Goal: Find specific page/section: Find specific page/section

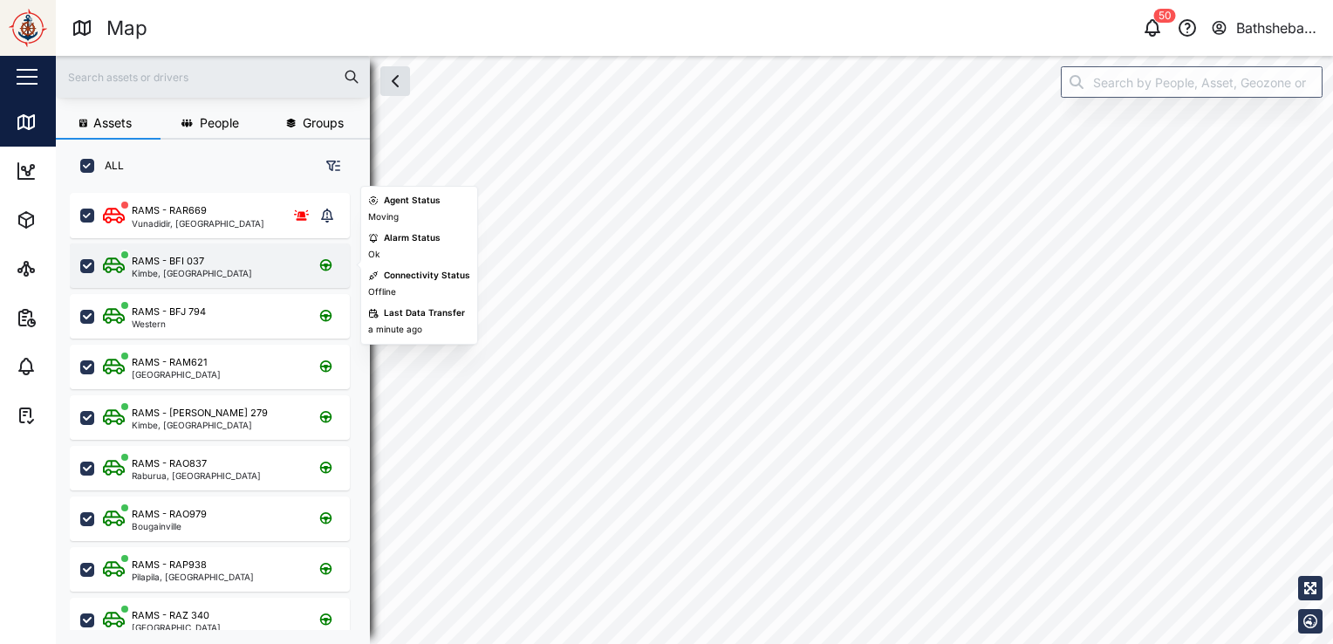
click at [193, 263] on div "RAMS - BFI 037" at bounding box center [168, 261] width 72 height 15
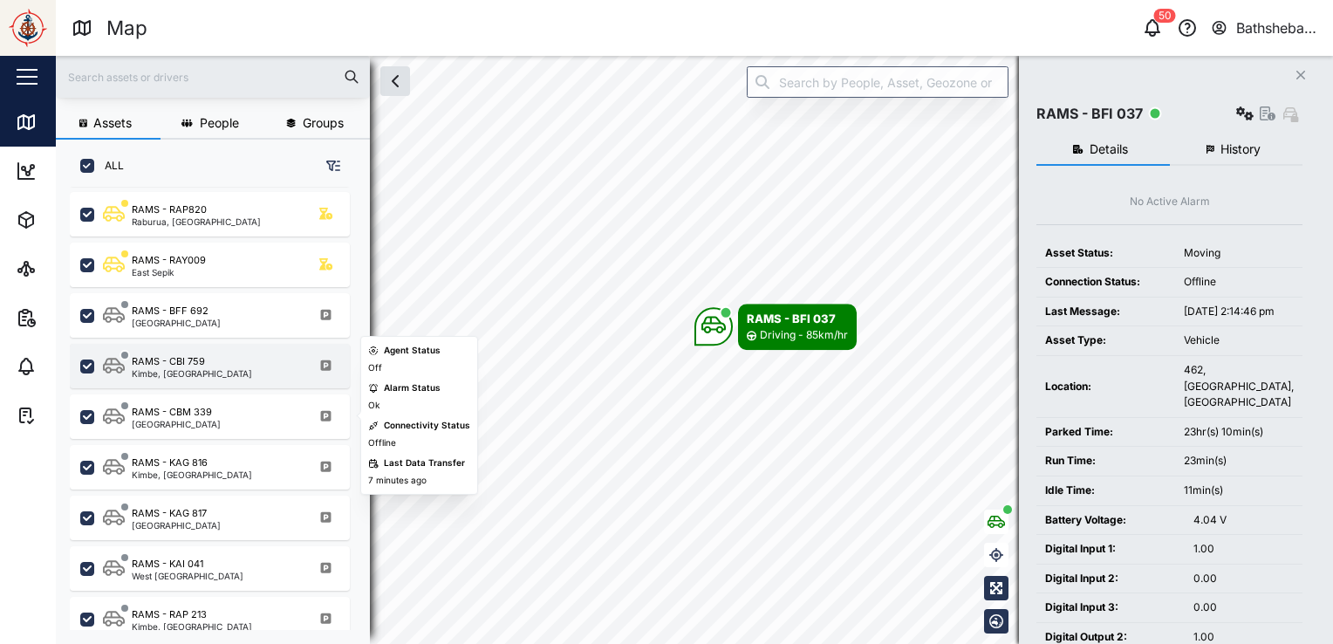
scroll to position [523, 0]
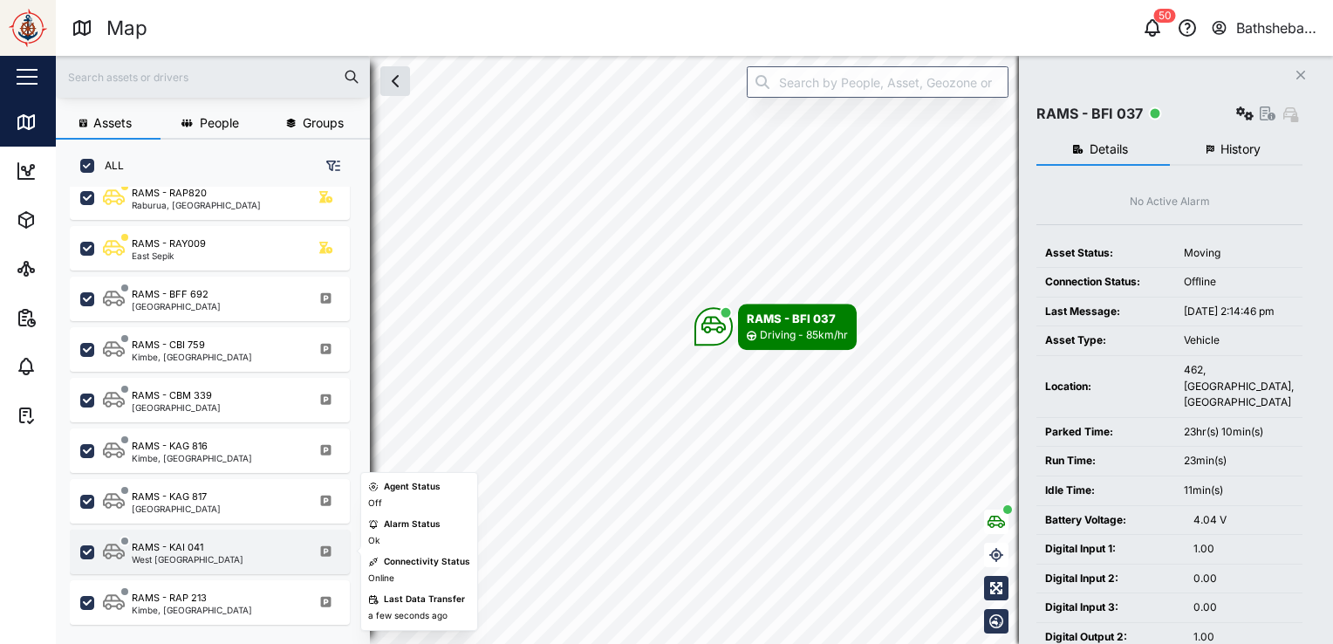
click at [226, 551] on div "RAMS - KAI 041 [GEOGRAPHIC_DATA]" at bounding box center [221, 552] width 236 height 24
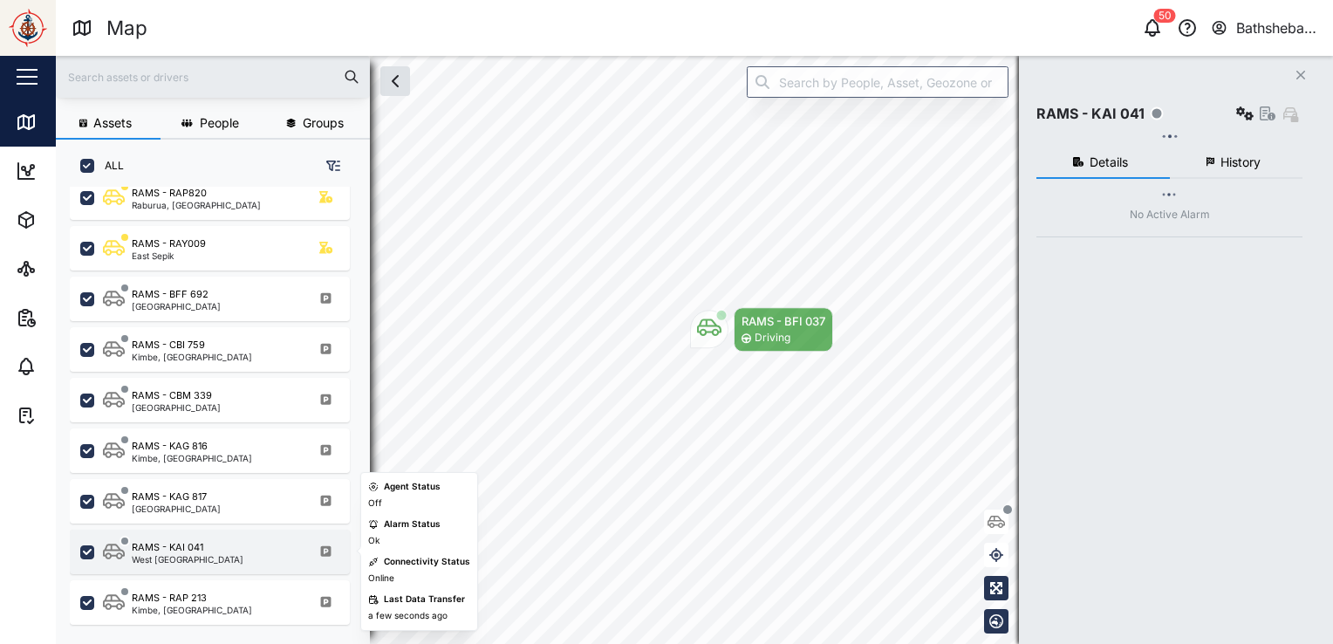
click at [186, 551] on div "RAMS - KAI 041" at bounding box center [168, 547] width 72 height 15
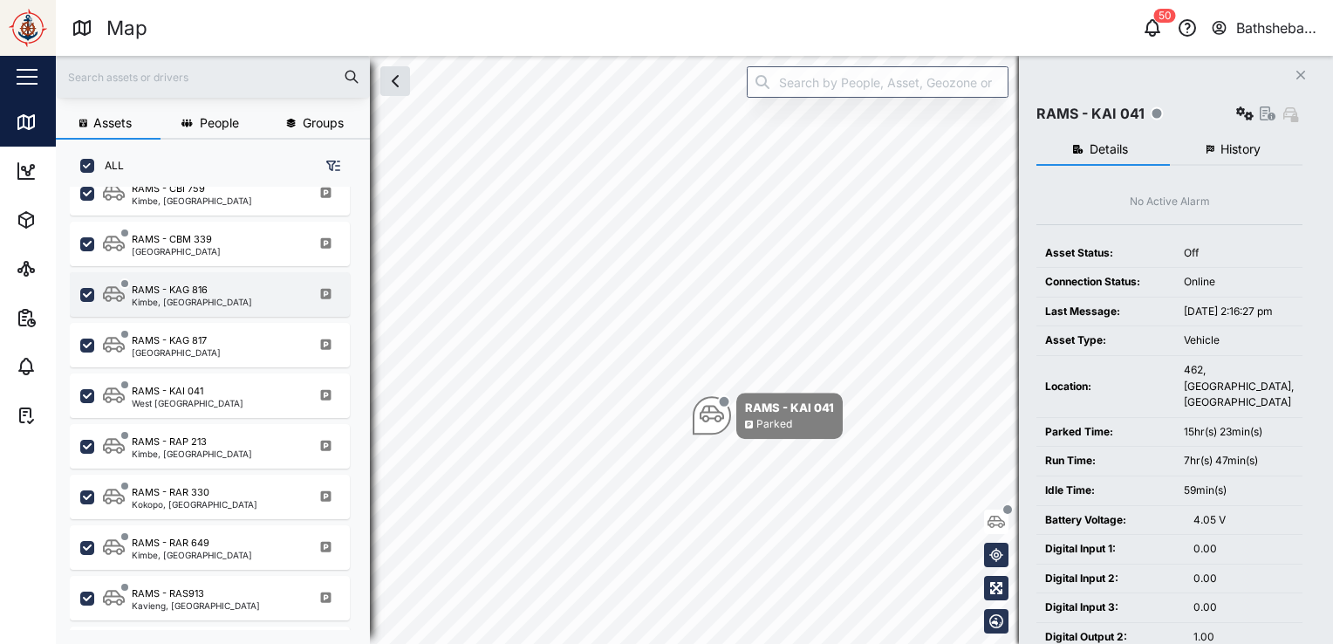
scroll to position [698, 0]
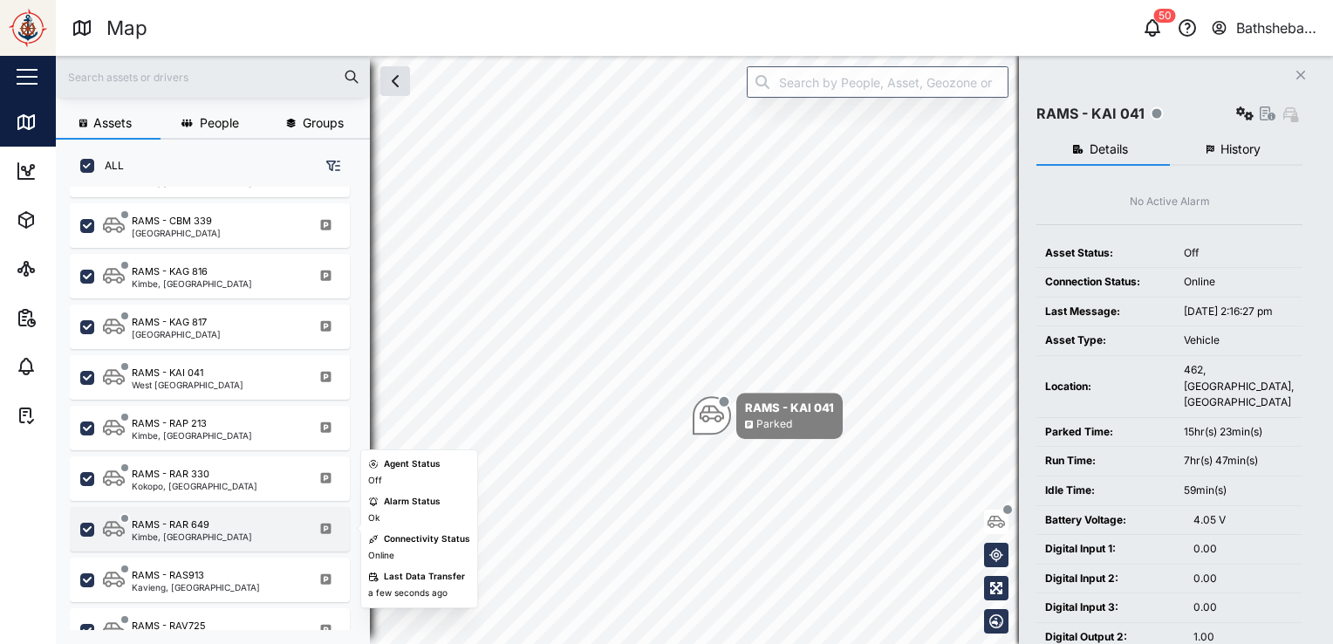
click at [253, 515] on div "RAMS - RAR 649 Kimbe, [GEOGRAPHIC_DATA]" at bounding box center [210, 529] width 280 height 44
